Goal: Information Seeking & Learning: Learn about a topic

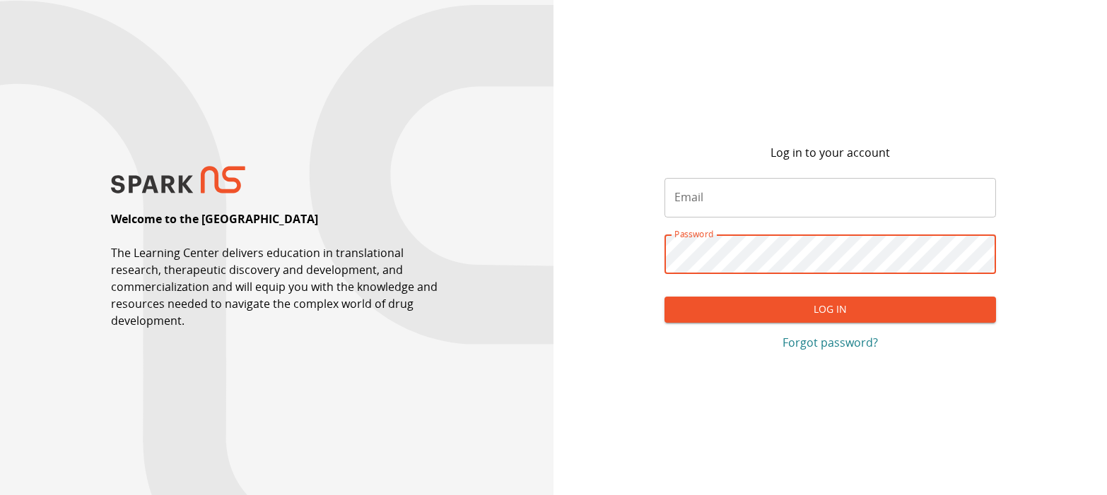
click at [689, 197] on input "Email" at bounding box center [830, 198] width 332 height 40
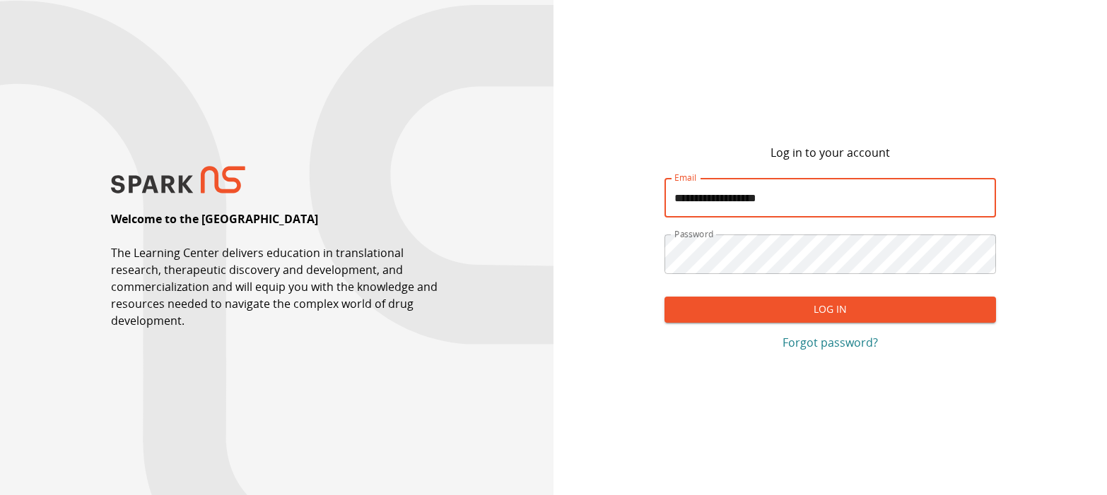
type input "**********"
click at [664, 297] on button "Log In" at bounding box center [830, 310] width 332 height 26
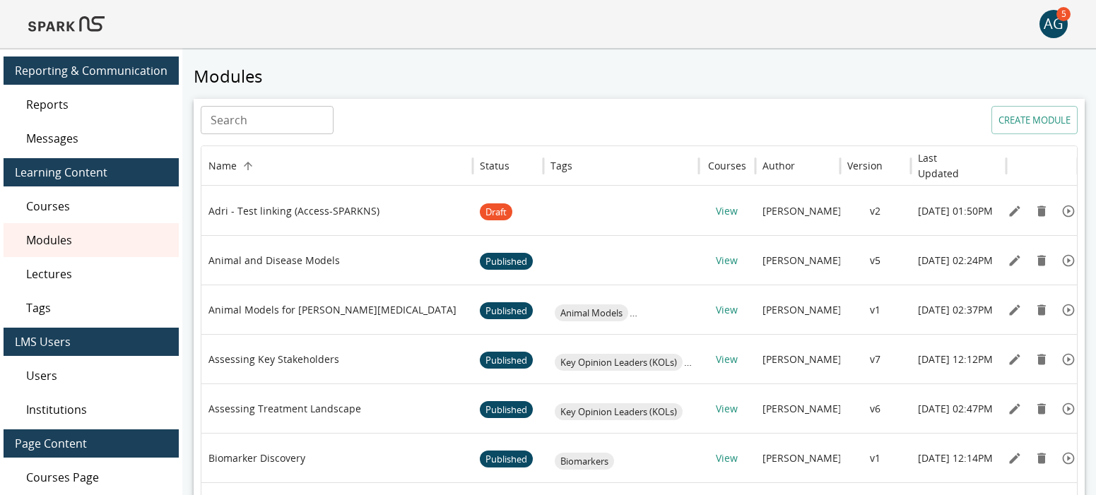
click at [59, 274] on span "Lectures" at bounding box center [96, 274] width 141 height 17
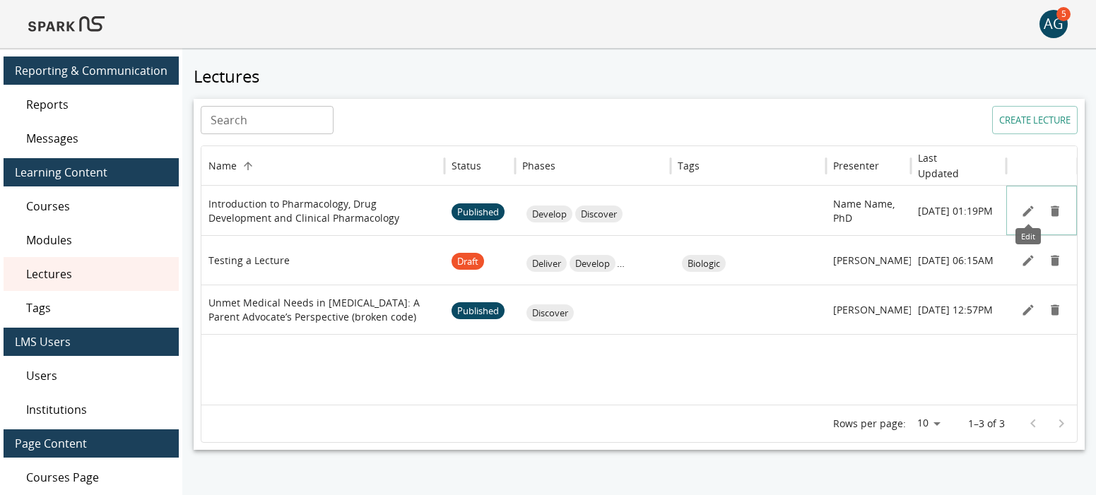
click at [1025, 208] on icon "Edit" at bounding box center [1028, 211] width 14 height 14
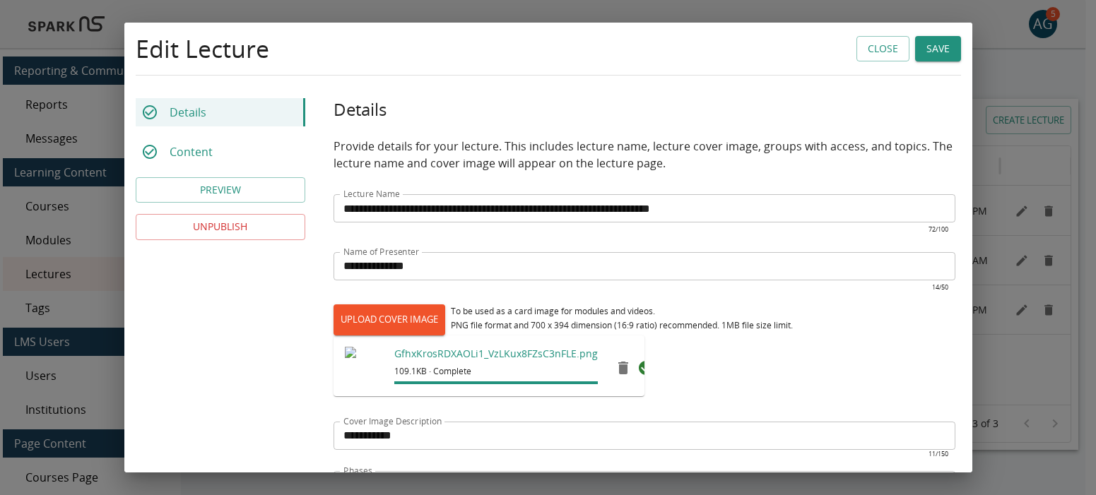
type input "*********"
type input "**"
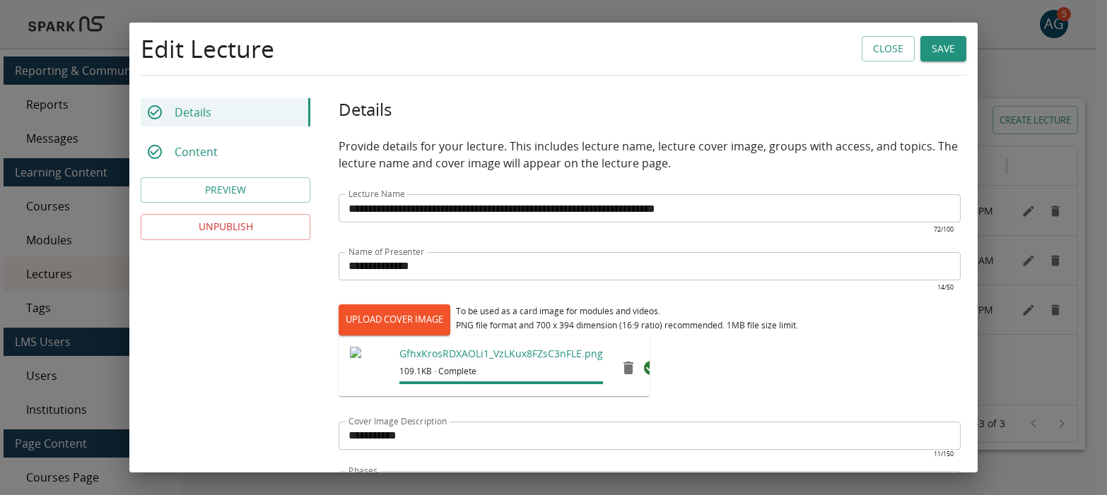
click at [242, 147] on div "Content" at bounding box center [226, 152] width 170 height 28
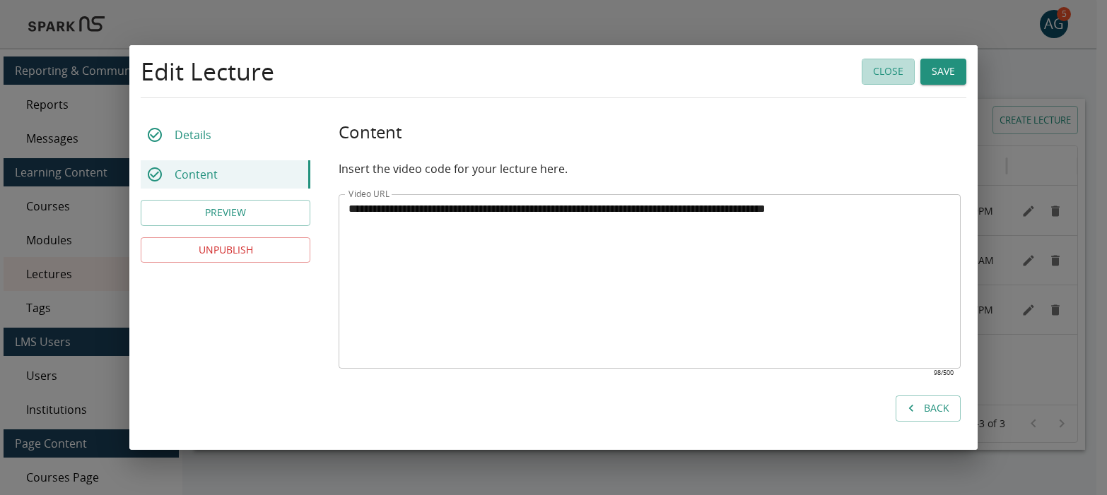
click at [876, 74] on button "Close" at bounding box center [887, 72] width 53 height 26
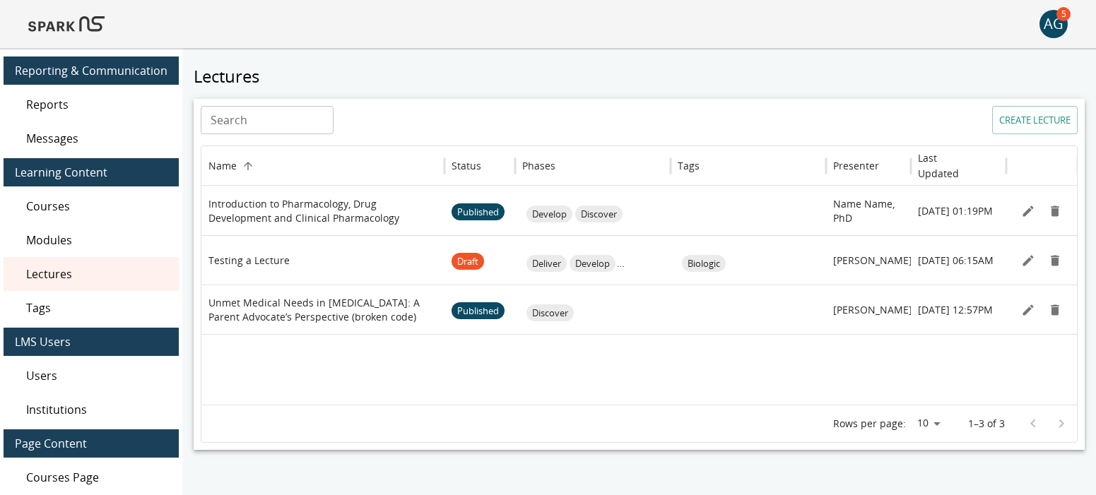
click at [73, 22] on img at bounding box center [66, 24] width 76 height 34
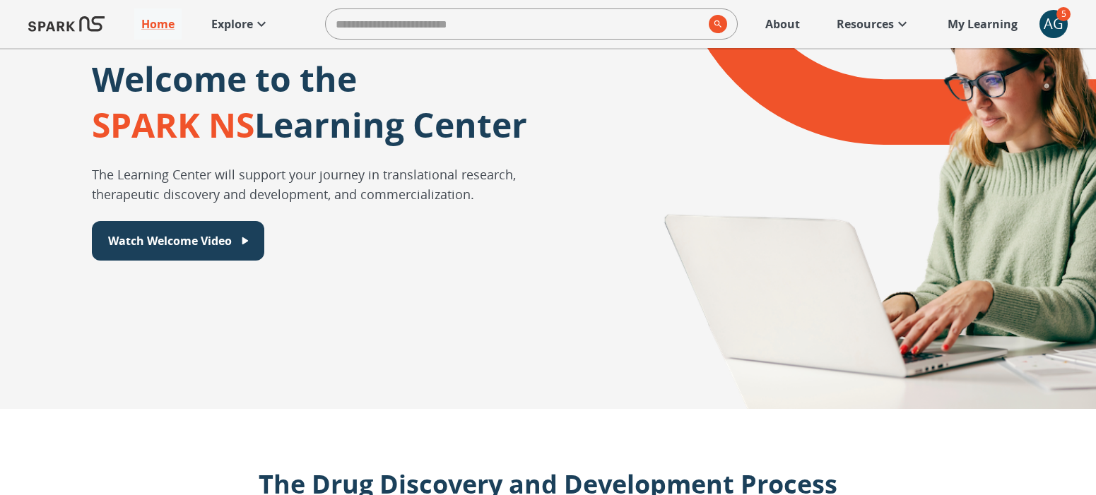
scroll to position [141, 0]
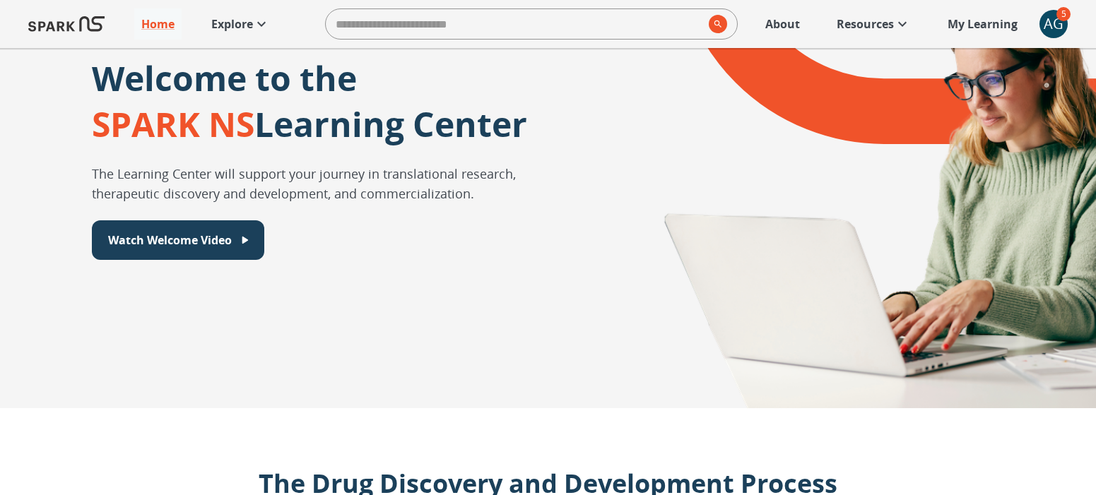
click at [231, 24] on p "Explore" at bounding box center [232, 24] width 42 height 17
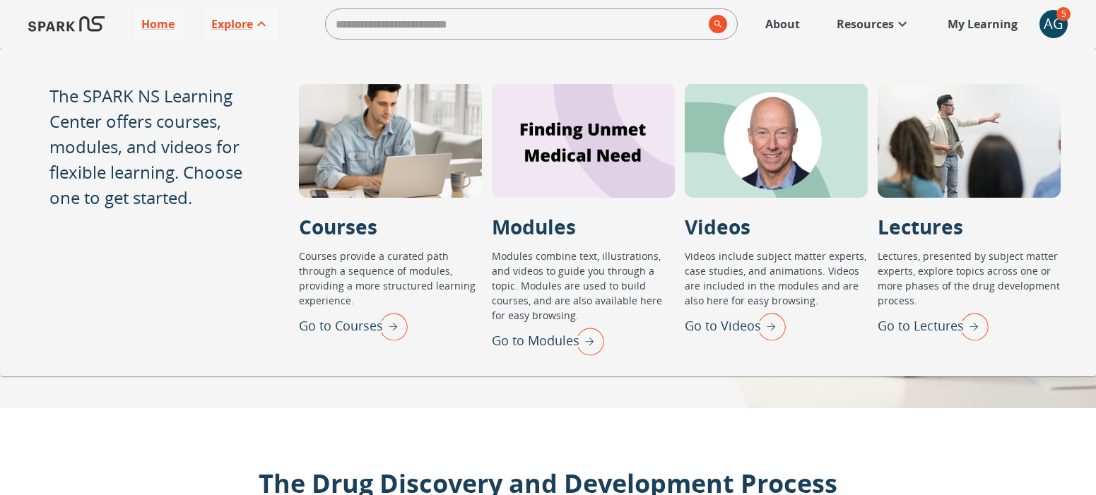
click at [931, 319] on p "Go to Lectures" at bounding box center [921, 326] width 86 height 19
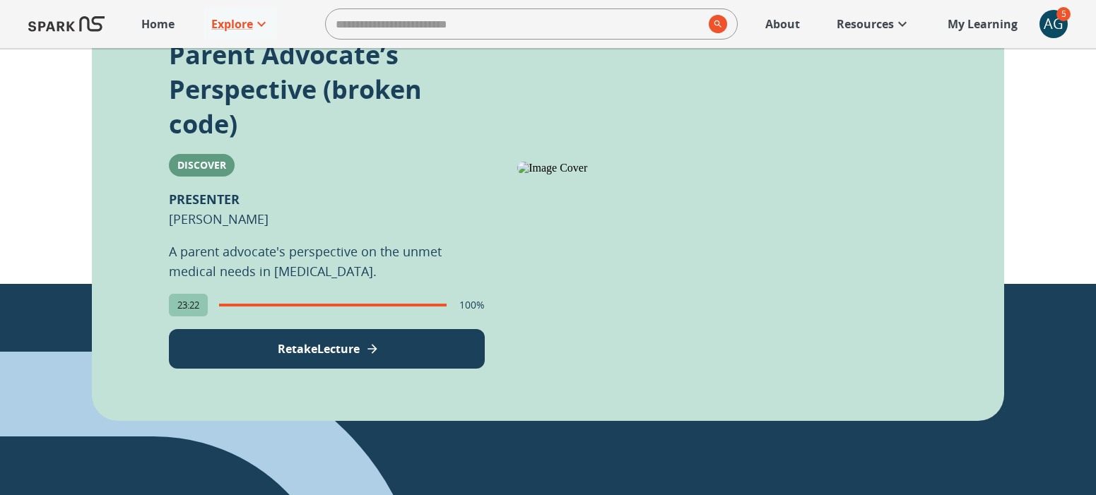
scroll to position [562, 0]
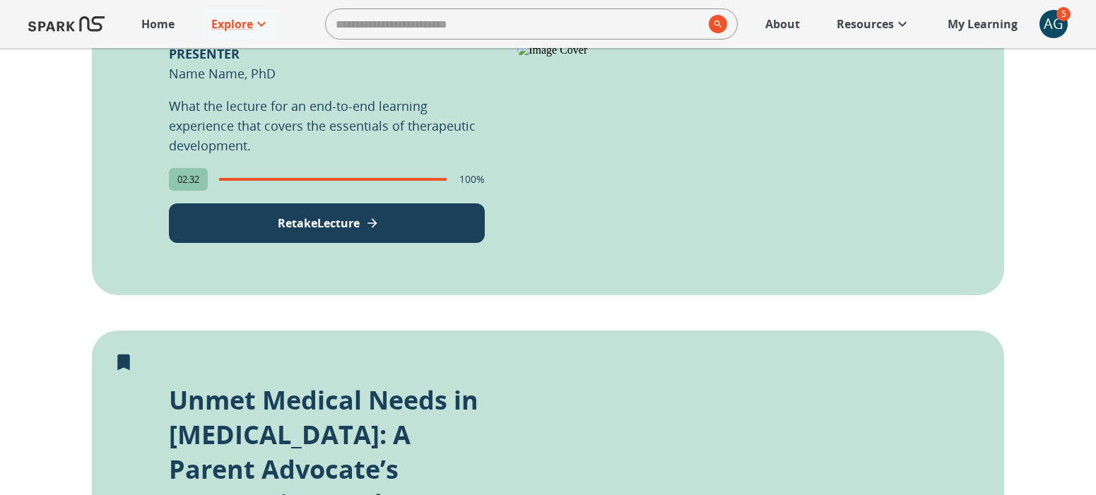
click at [465, 228] on button "Retake Lecture" at bounding box center [327, 223] width 316 height 40
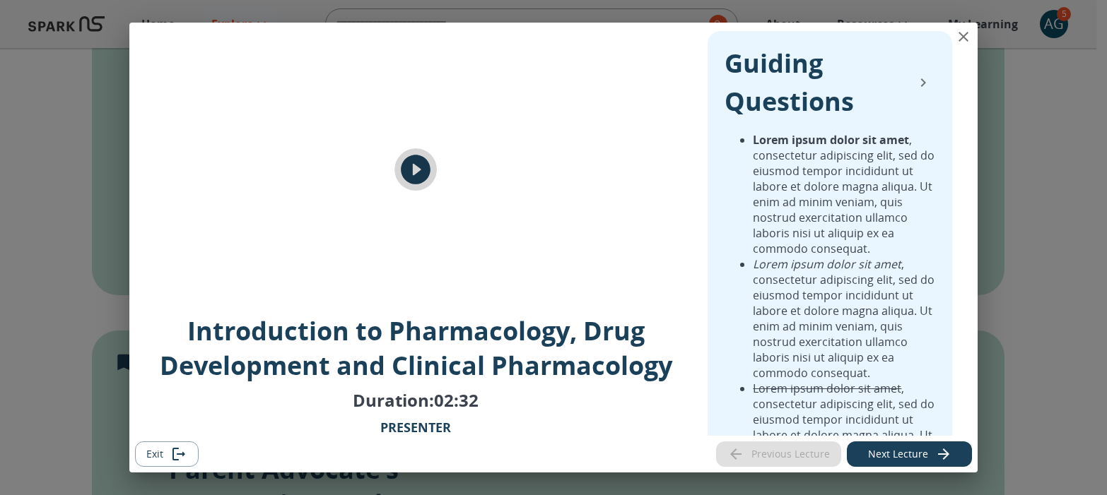
click at [412, 163] on icon "play" at bounding box center [416, 170] width 30 height 30
click at [921, 83] on icon "collapse" at bounding box center [923, 82] width 5 height 8
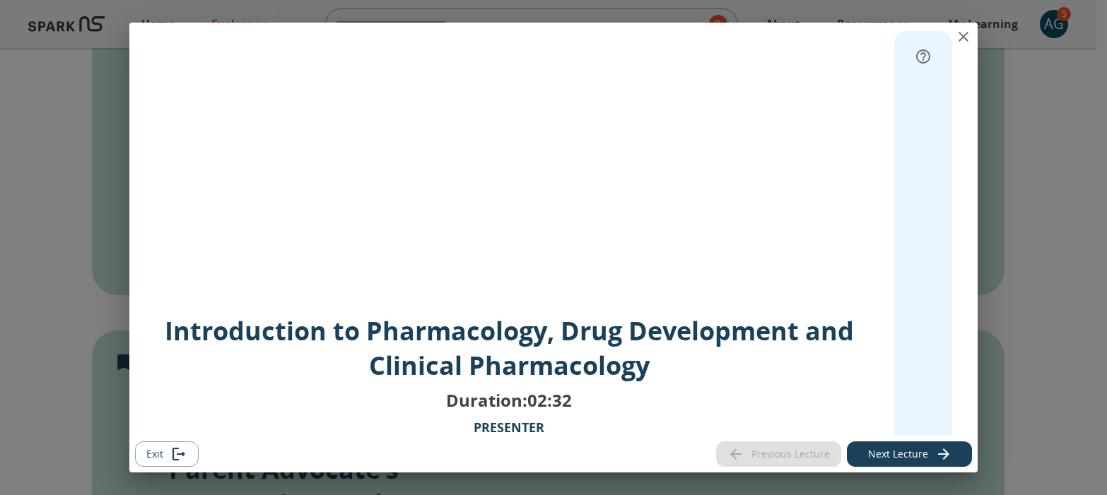
click at [914, 57] on icon "expand" at bounding box center [922, 56] width 17 height 17
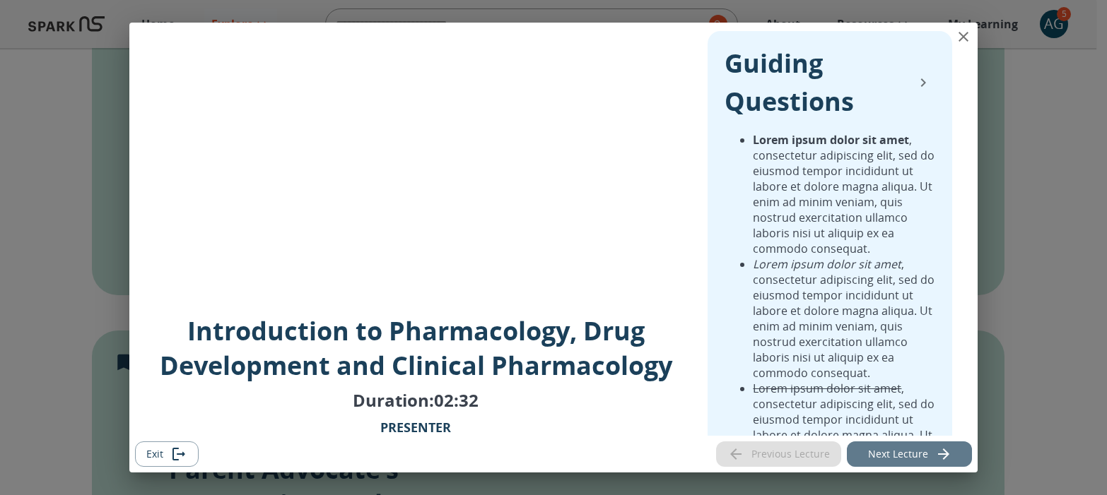
click at [885, 452] on button "Next Lecture" at bounding box center [908, 455] width 125 height 26
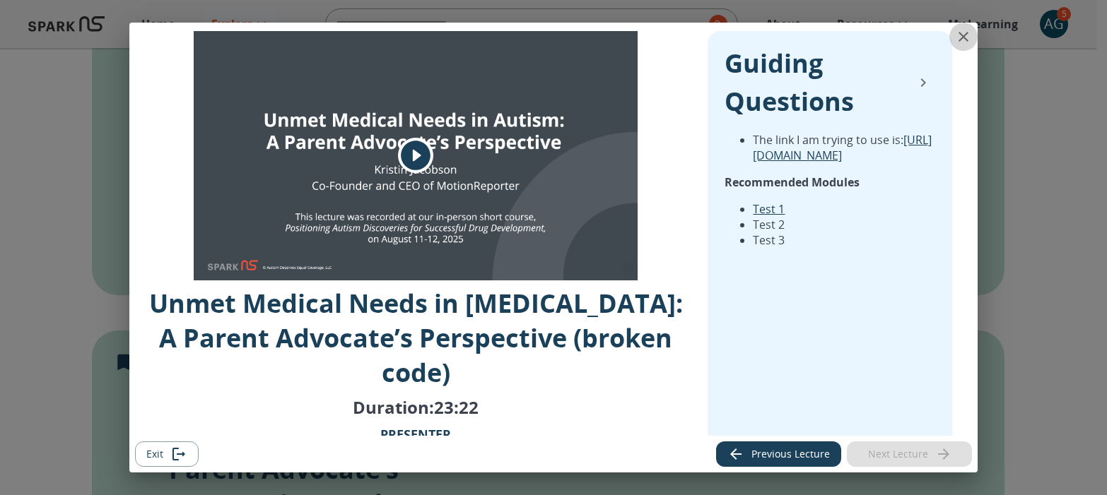
click at [962, 33] on icon "close" at bounding box center [963, 36] width 17 height 17
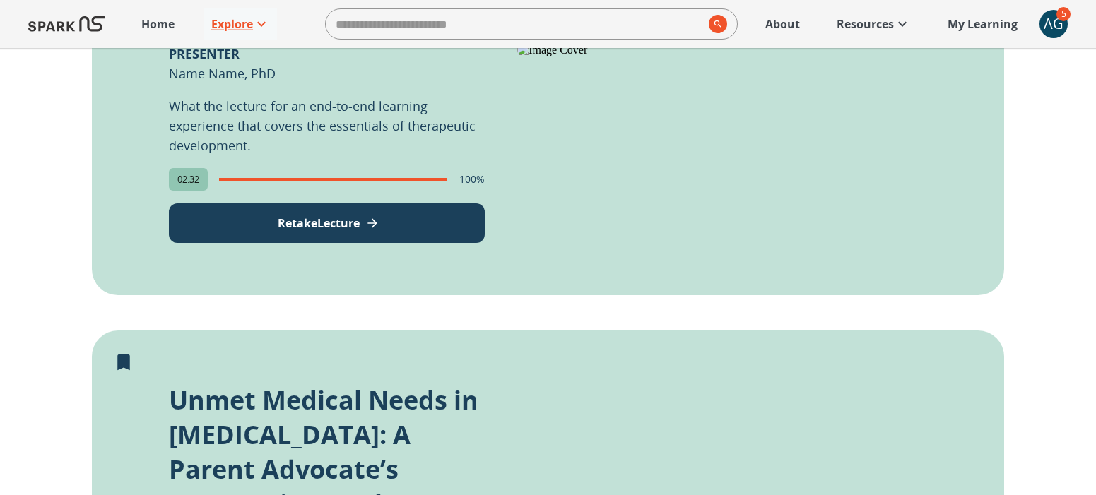
click at [1047, 18] on div "AG" at bounding box center [1053, 24] width 28 height 28
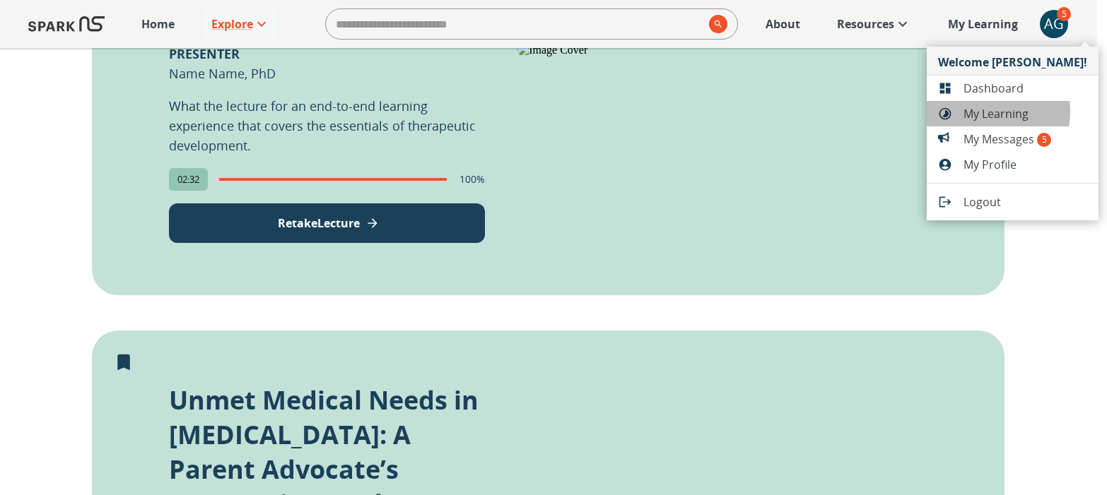
click at [986, 112] on span "My Learning" at bounding box center [1025, 113] width 124 height 17
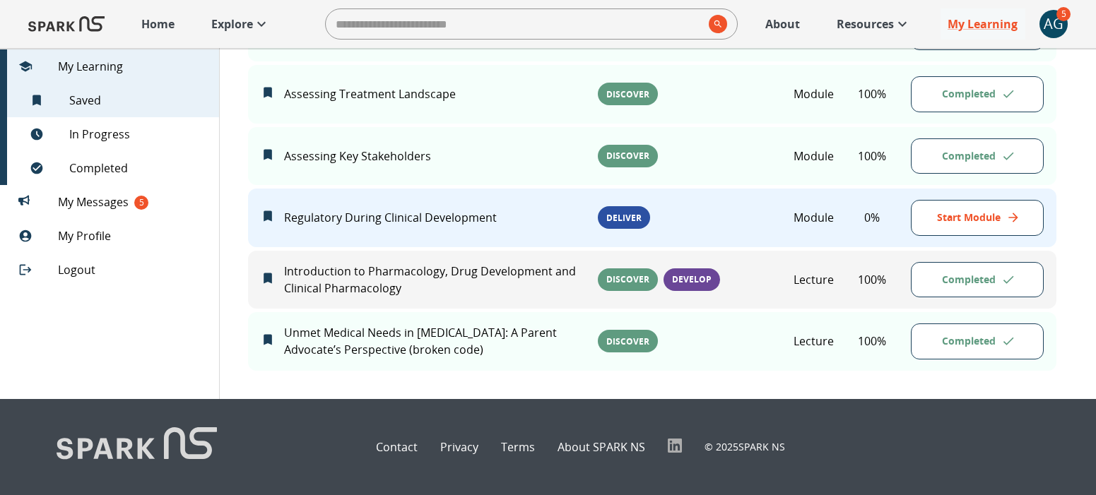
scroll to position [452, 0]
